Goal: Check status: Check status

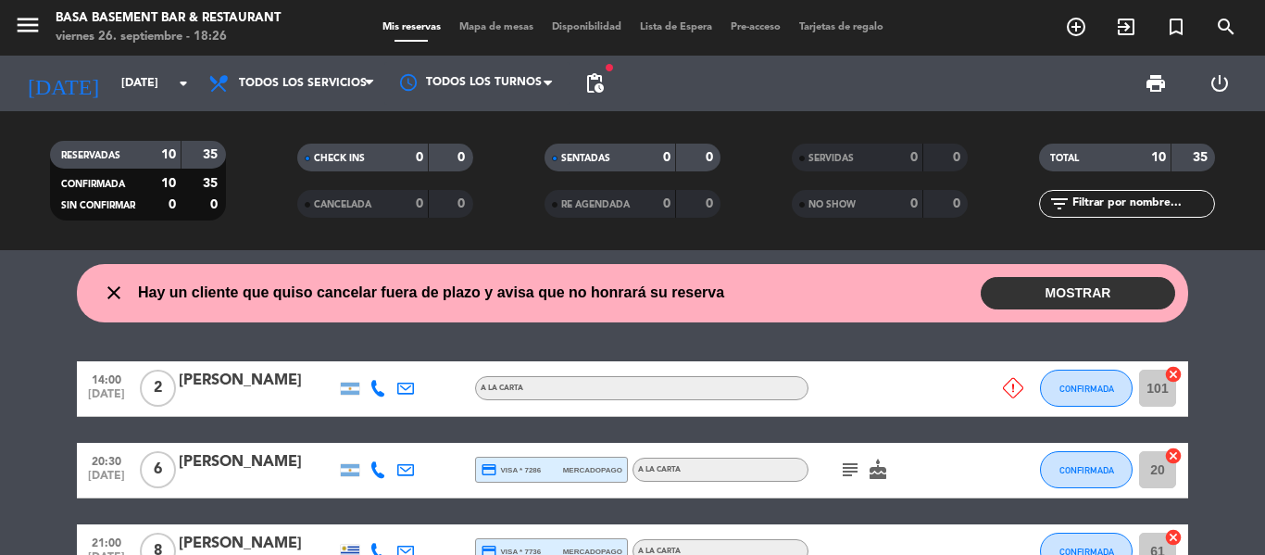
click at [1076, 291] on button "MOSTRAR" at bounding box center [1078, 293] width 194 height 32
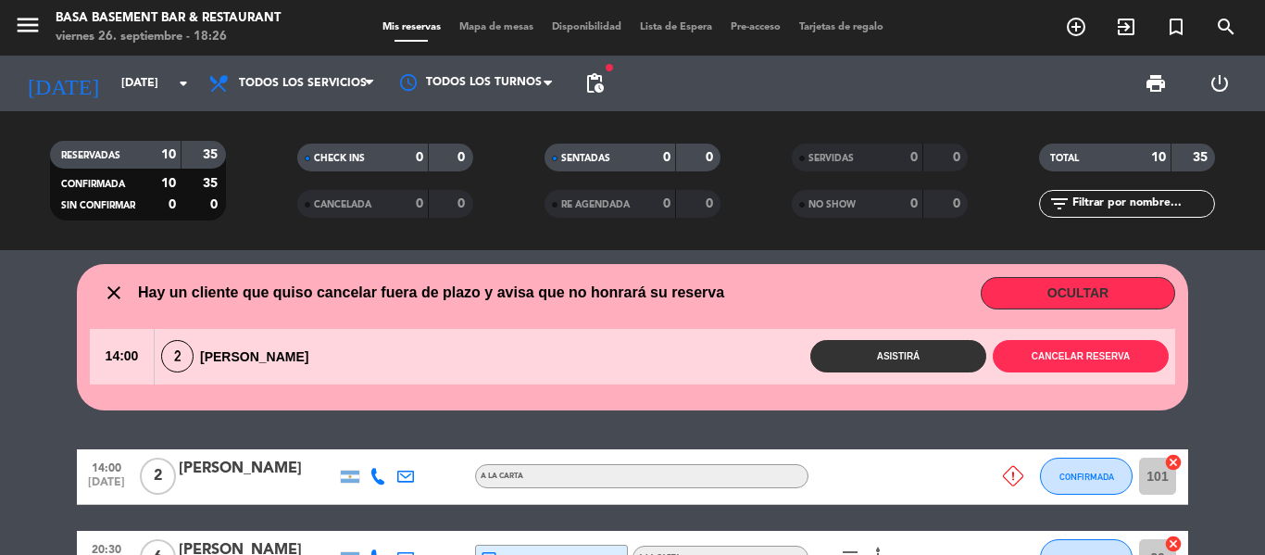
click at [1100, 294] on button "OCULTAR" at bounding box center [1078, 293] width 194 height 32
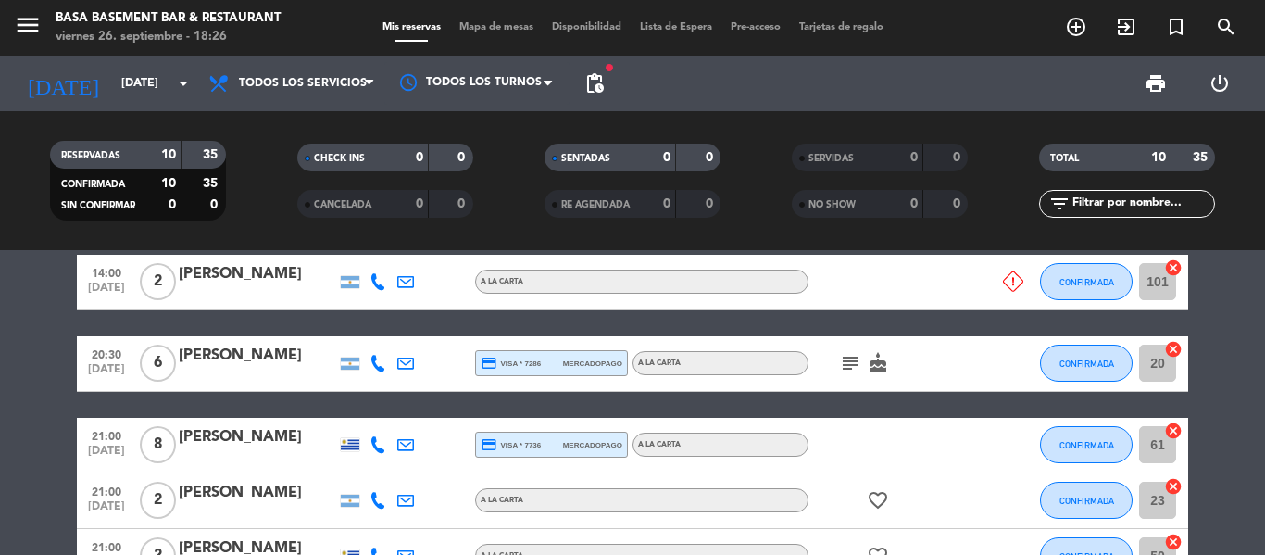
scroll to position [144, 0]
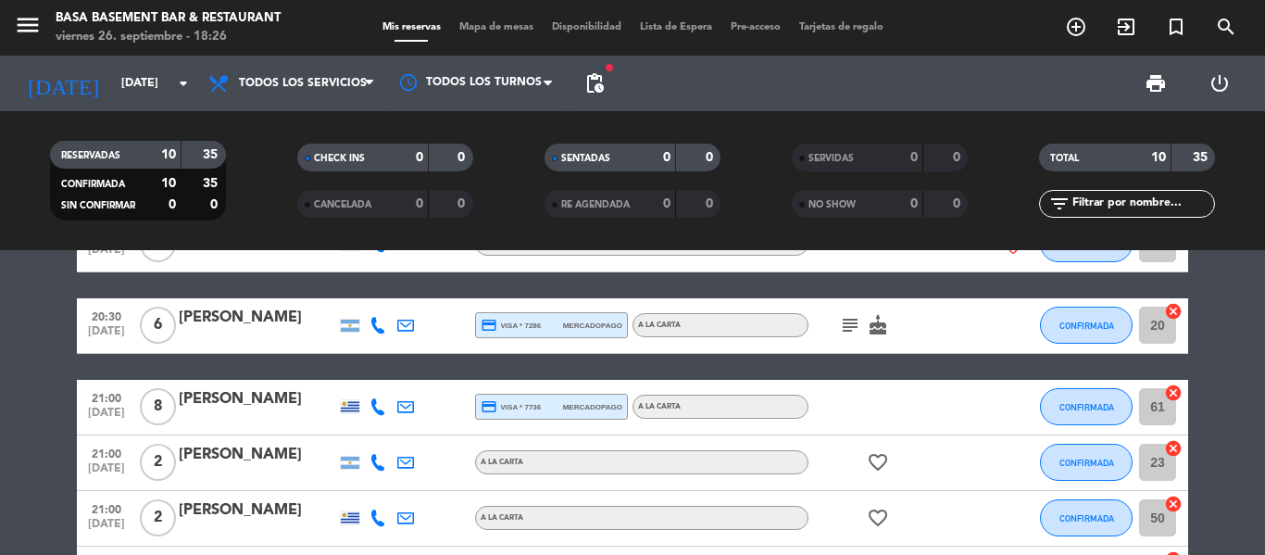
click at [853, 326] on icon "subject" at bounding box center [850, 325] width 22 height 22
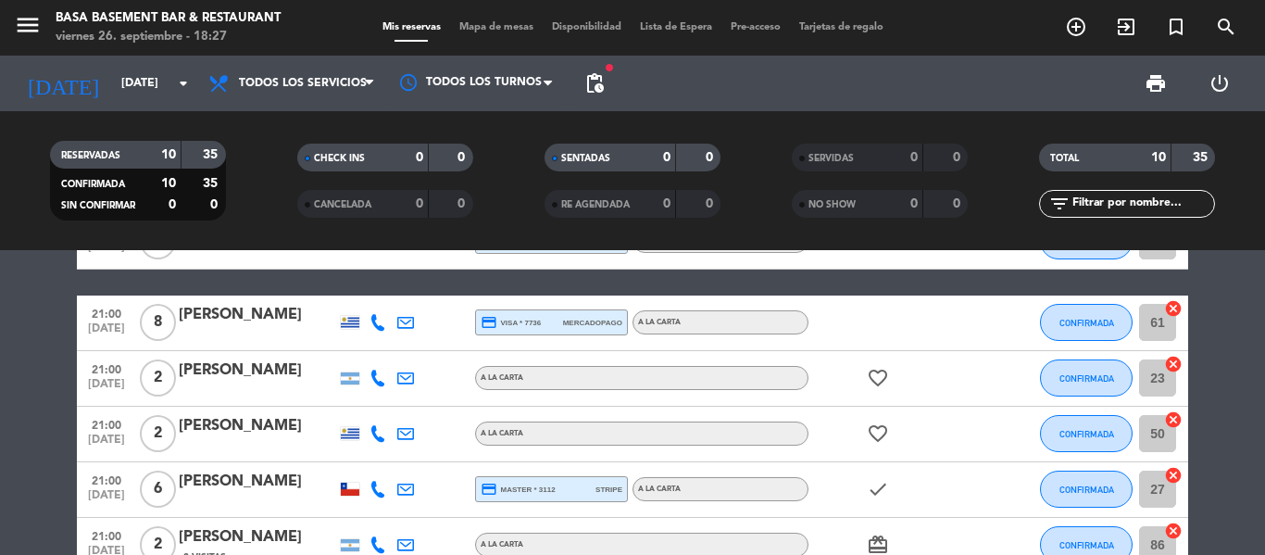
scroll to position [218, 0]
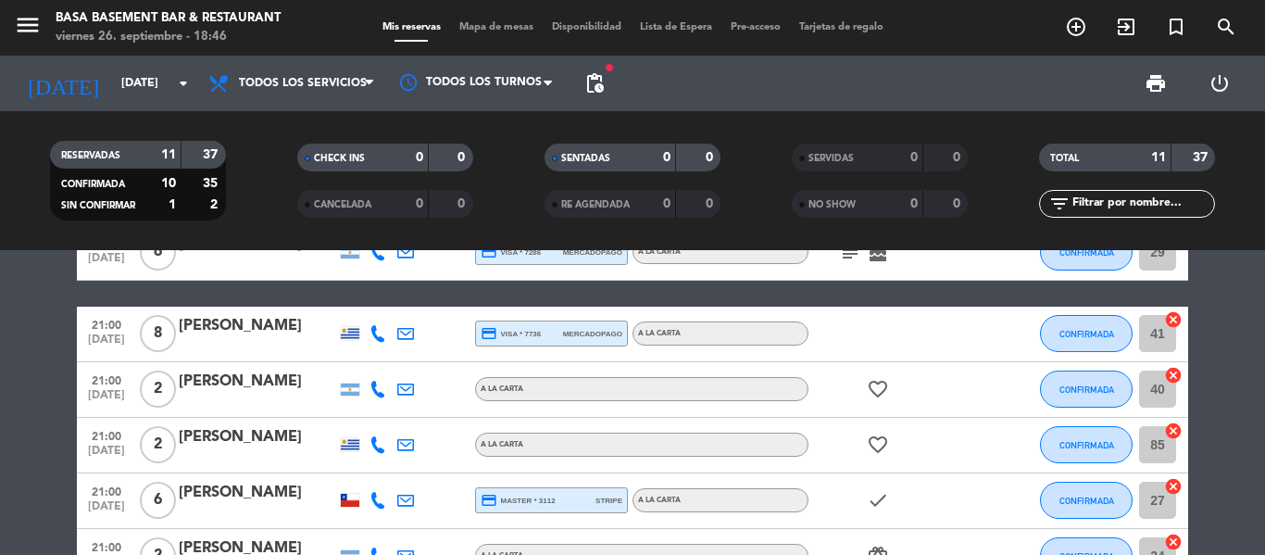
drag, startPoint x: 56, startPoint y: 303, endPoint x: 64, endPoint y: 295, distance: 11.2
click at [61, 297] on bookings-row "14:00 sep. 26 2 Walter Carrizo A LA CARTA CONFIRMADA 101 cancel 20:30 sep. 26 6…" at bounding box center [632, 488] width 1265 height 689
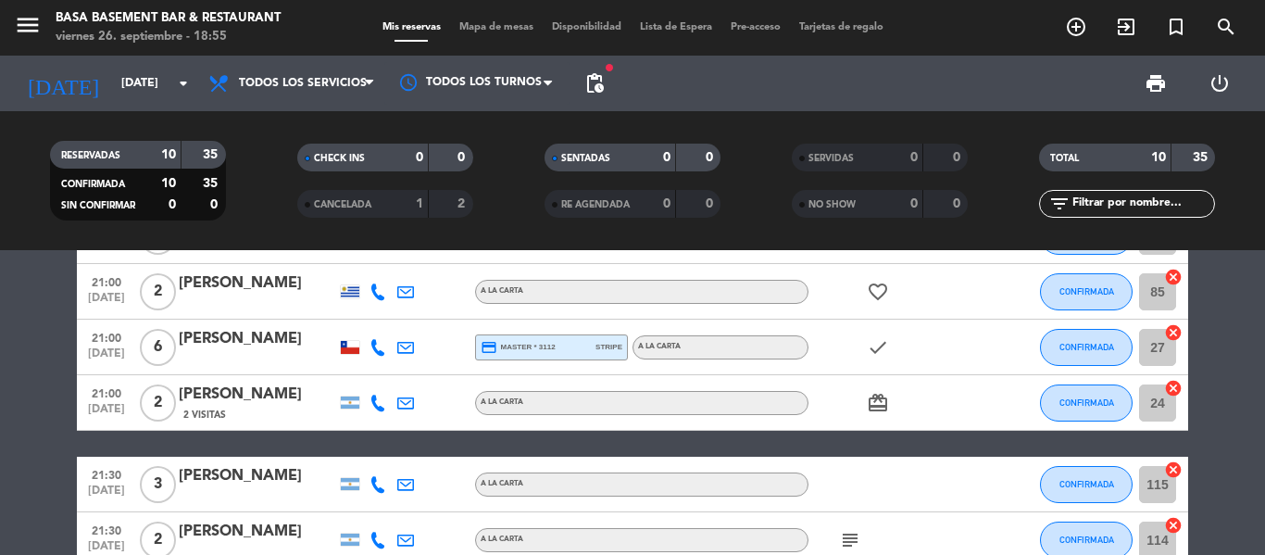
scroll to position [145, 0]
